Goal: Task Accomplishment & Management: Complete application form

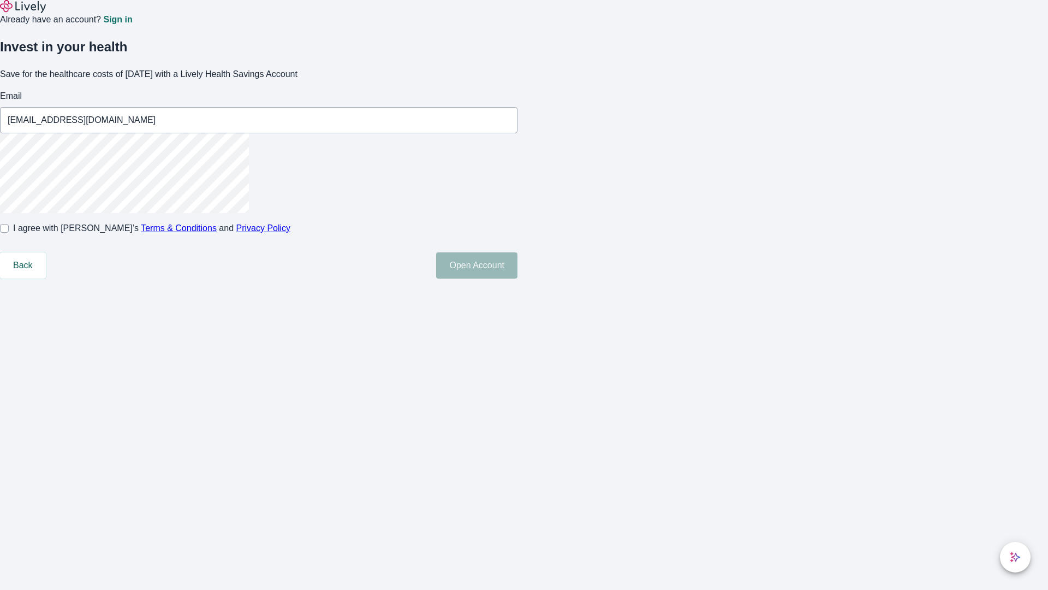
click at [9, 233] on input "I agree with Lively’s Terms & Conditions and Privacy Policy" at bounding box center [4, 228] width 9 height 9
checkbox input "true"
click at [517, 278] on button "Open Account" at bounding box center [476, 265] width 81 height 26
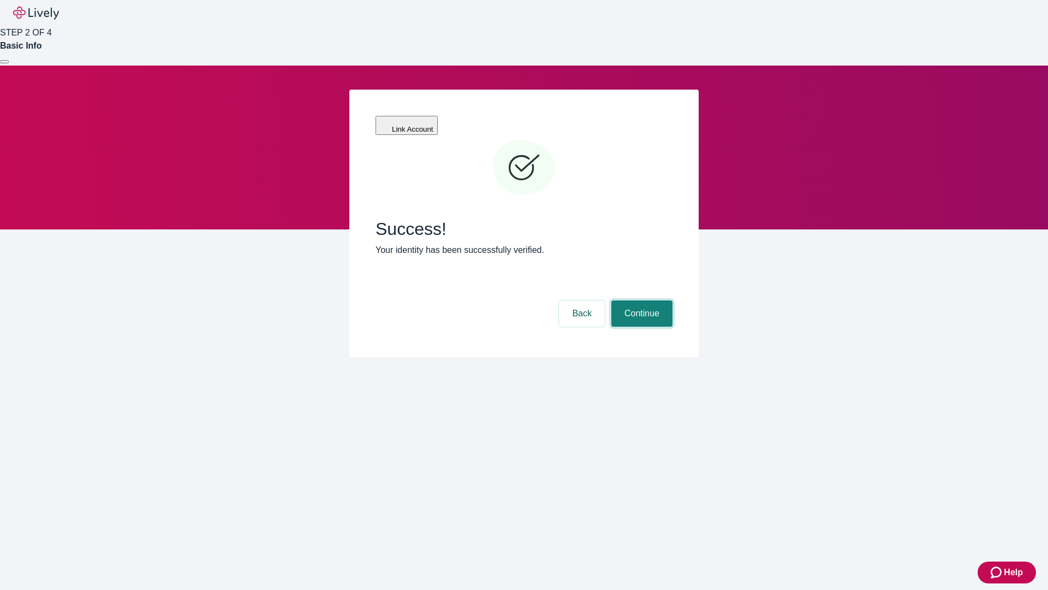
click at [640, 300] on button "Continue" at bounding box center [641, 313] width 61 height 26
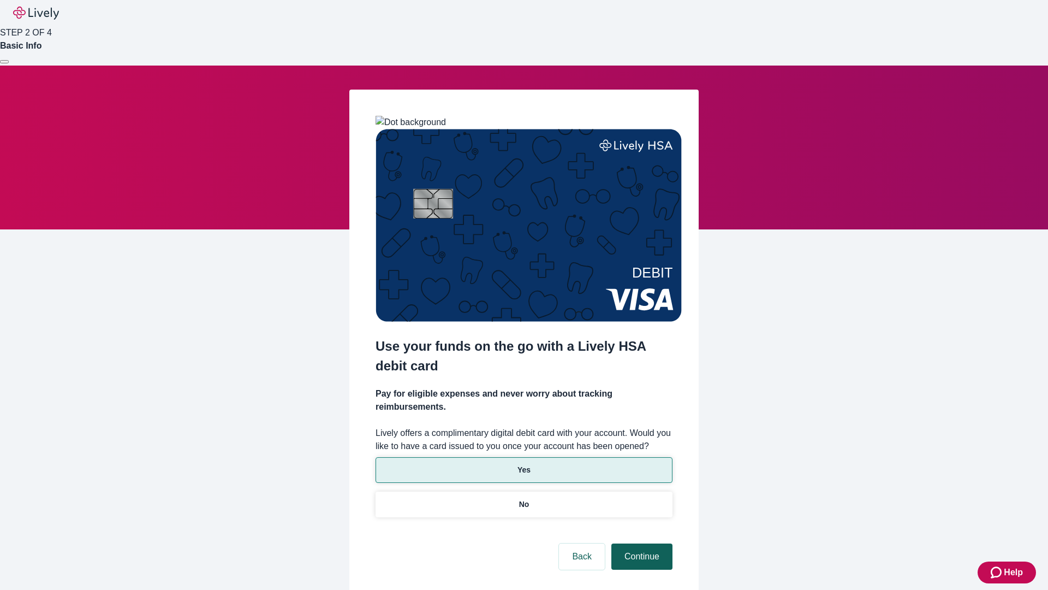
click at [524, 464] on p "Yes" at bounding box center [523, 469] width 13 height 11
click at [640, 543] on button "Continue" at bounding box center [641, 556] width 61 height 26
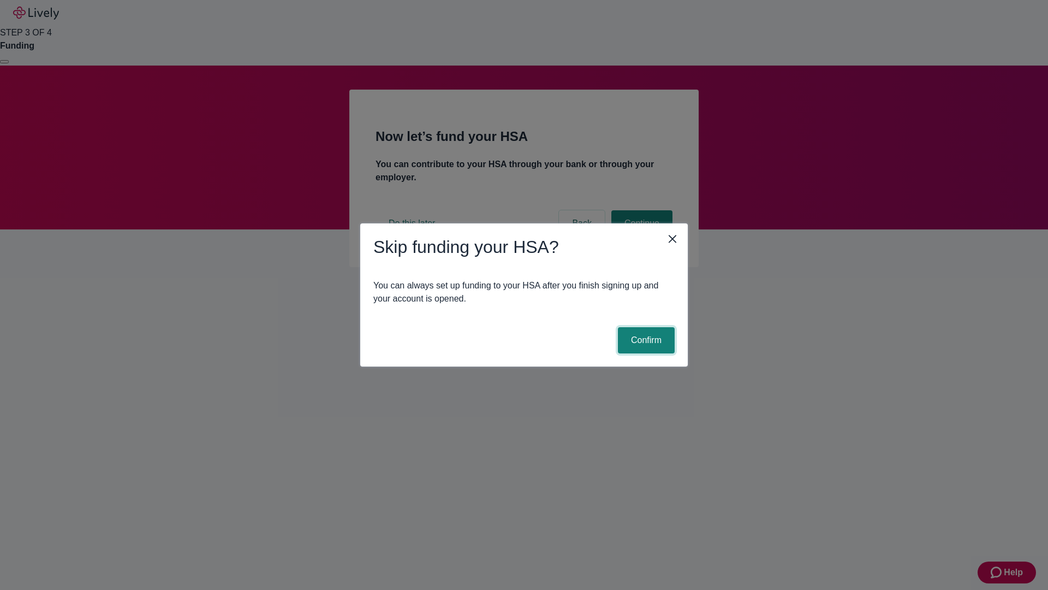
click at [645, 340] on button "Confirm" at bounding box center [646, 340] width 57 height 26
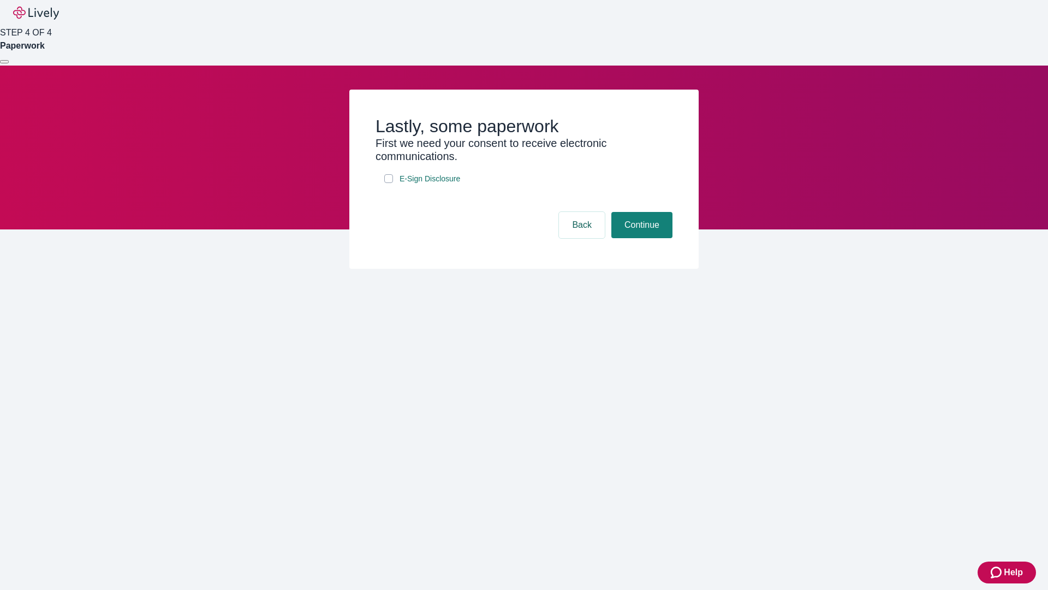
click at [389, 183] on input "E-Sign Disclosure" at bounding box center [388, 178] width 9 height 9
checkbox input "true"
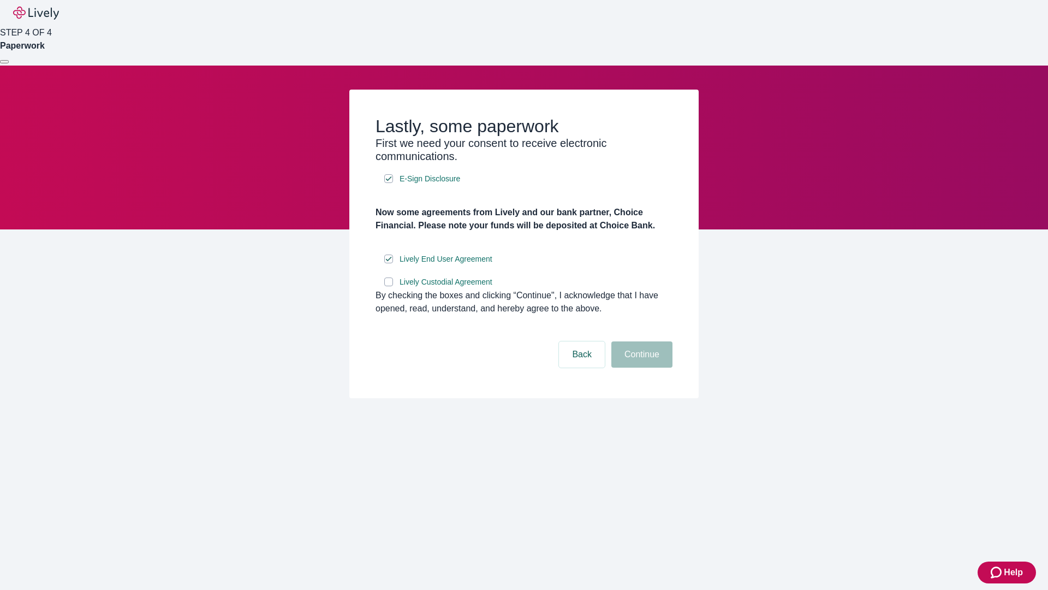
click at [389, 286] on input "Lively Custodial Agreement" at bounding box center [388, 281] width 9 height 9
checkbox input "true"
click at [640, 367] on button "Continue" at bounding box center [641, 354] width 61 height 26
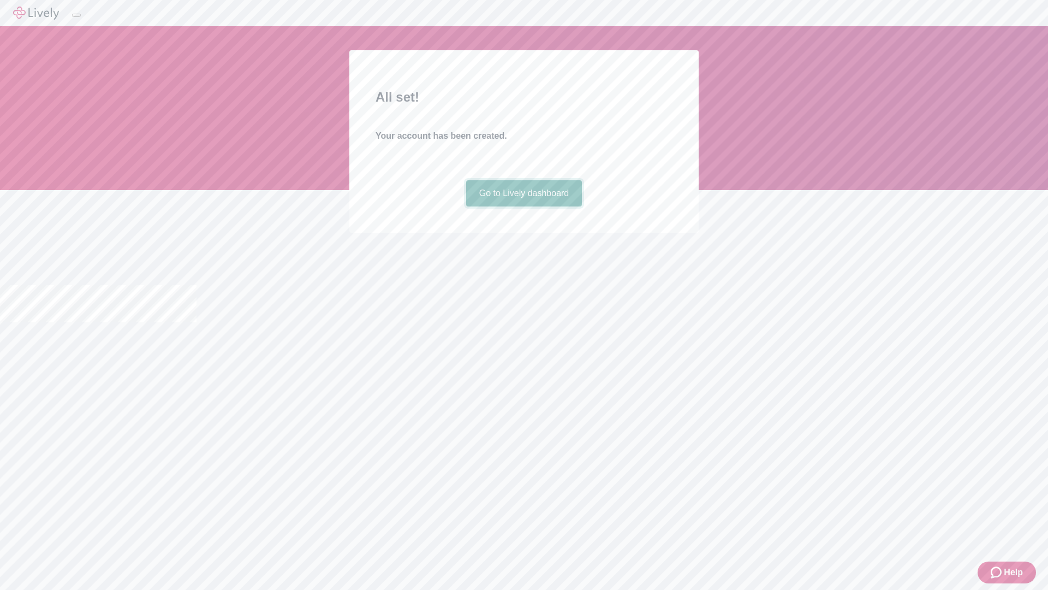
click at [524, 206] on link "Go to Lively dashboard" at bounding box center [524, 193] width 116 height 26
